Goal: Information Seeking & Learning: Learn about a topic

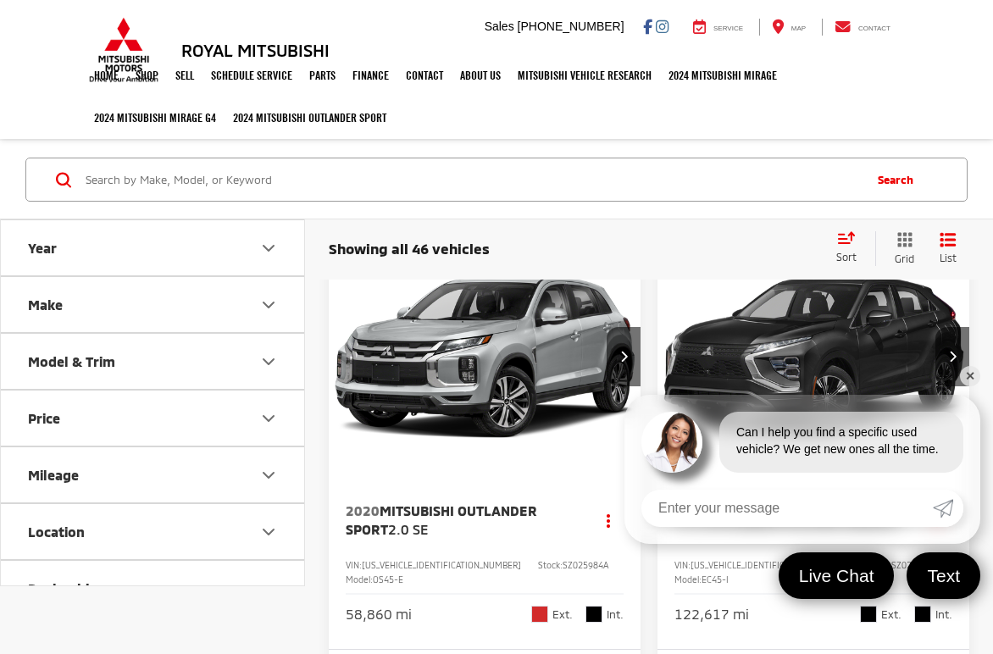
click at [270, 241] on icon "Year" at bounding box center [268, 248] width 20 height 20
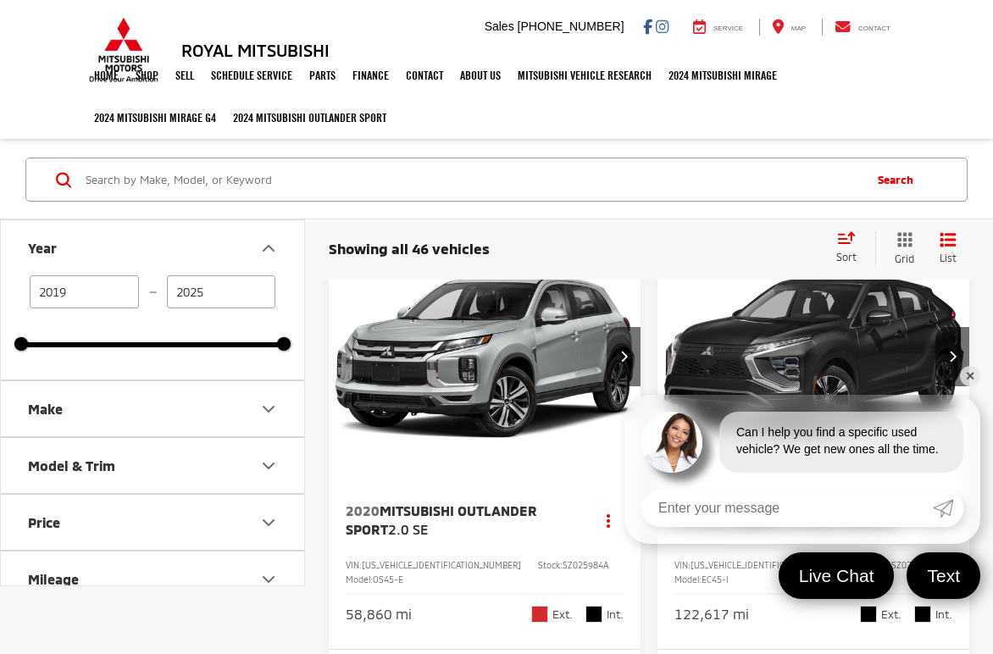
click at [295, 173] on input "Search by Make, Model, or Keyword" at bounding box center [472, 179] width 777 height 41
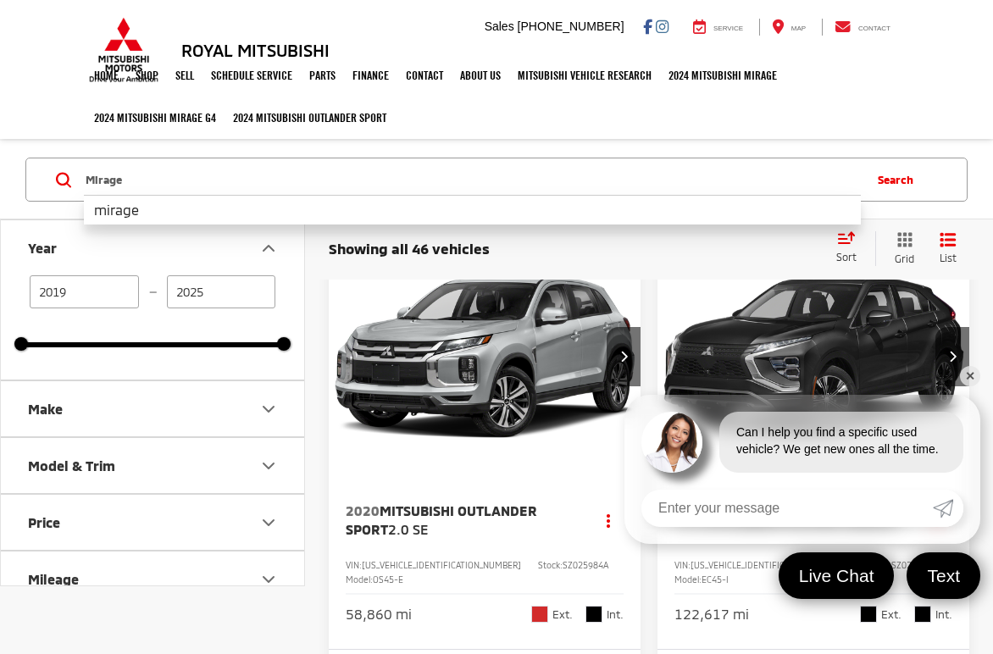
type input "Mirage"
click at [889, 183] on button "Search" at bounding box center [898, 179] width 77 height 42
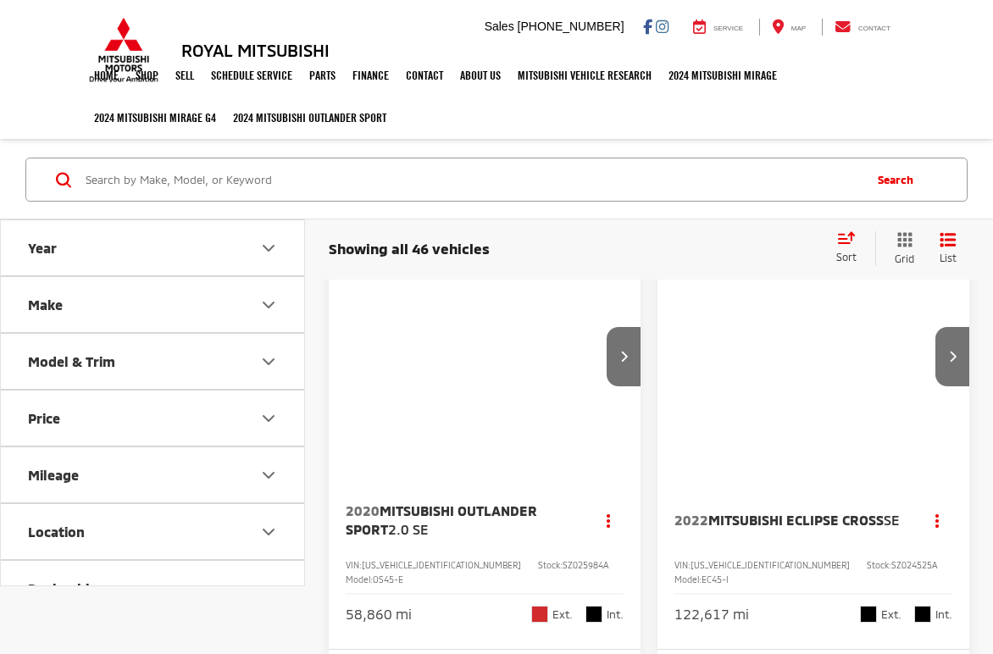
click at [268, 247] on icon "Year" at bounding box center [268, 248] width 20 height 20
